Goal: Task Accomplishment & Management: Manage account settings

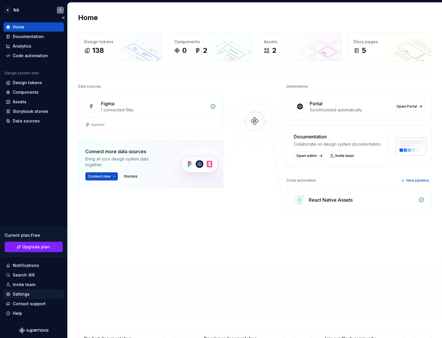
click at [26, 292] on div "Settings" at bounding box center [21, 294] width 17 height 6
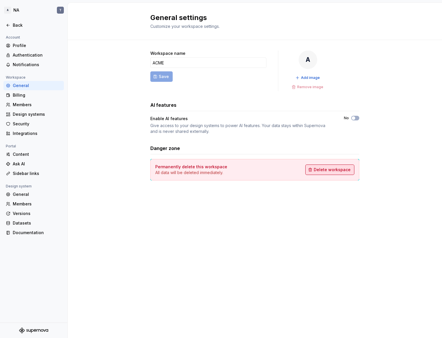
click at [347, 171] on span "Delete workspace" at bounding box center [332, 170] width 37 height 6
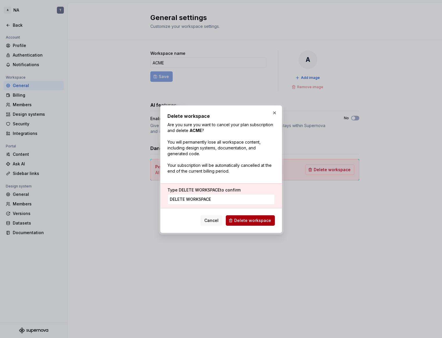
type input "DELETE WORKSPACE"
click at [262, 222] on span "Delete workspace" at bounding box center [252, 221] width 37 height 6
